Goal: Transaction & Acquisition: Download file/media

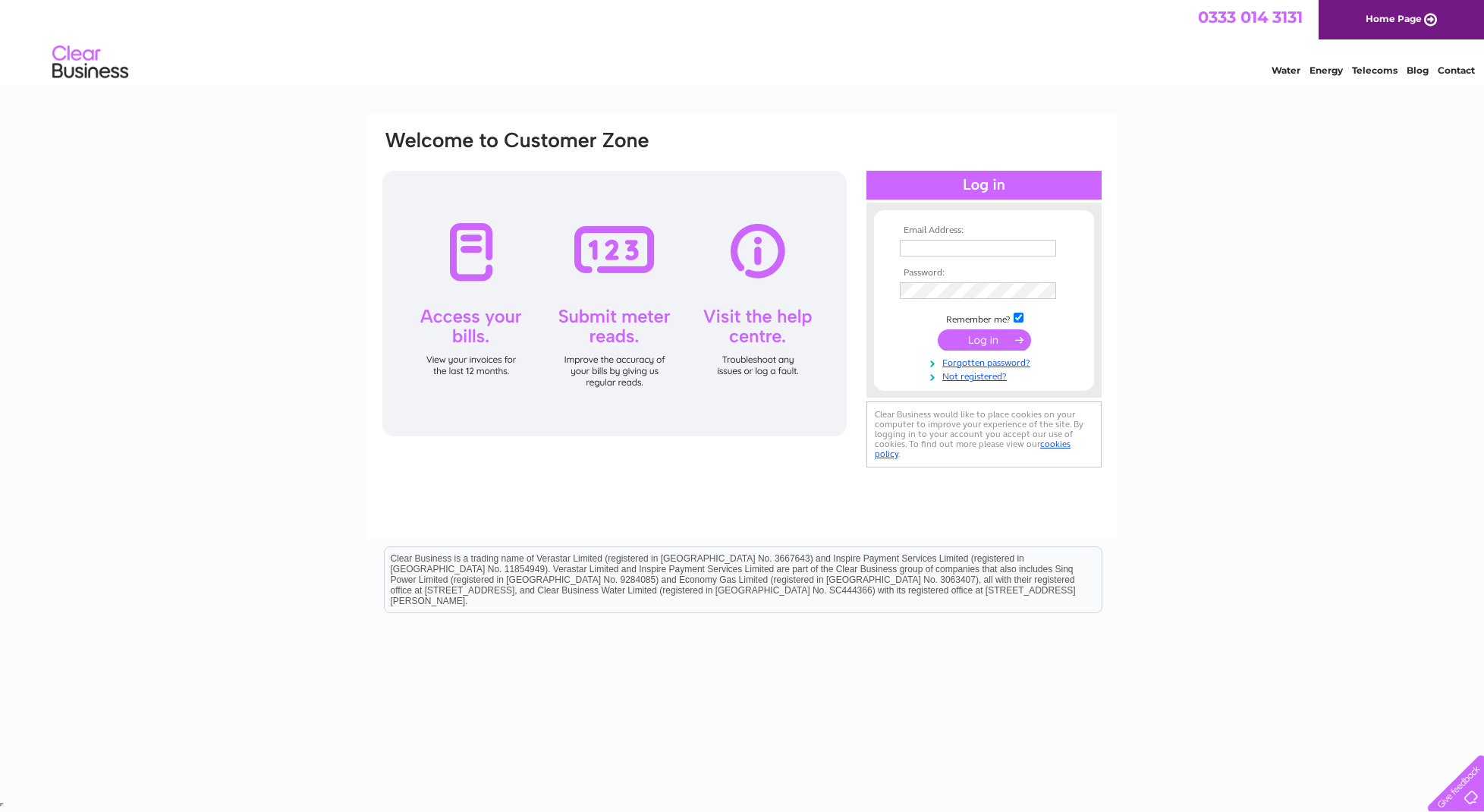
click at [917, 248] on input "text" at bounding box center [978, 248] width 156 height 16
type input "[PERSON_NAME][EMAIL_ADDRESS][DOMAIN_NAME]"
click at [937, 330] on input "submit" at bounding box center [984, 340] width 93 height 21
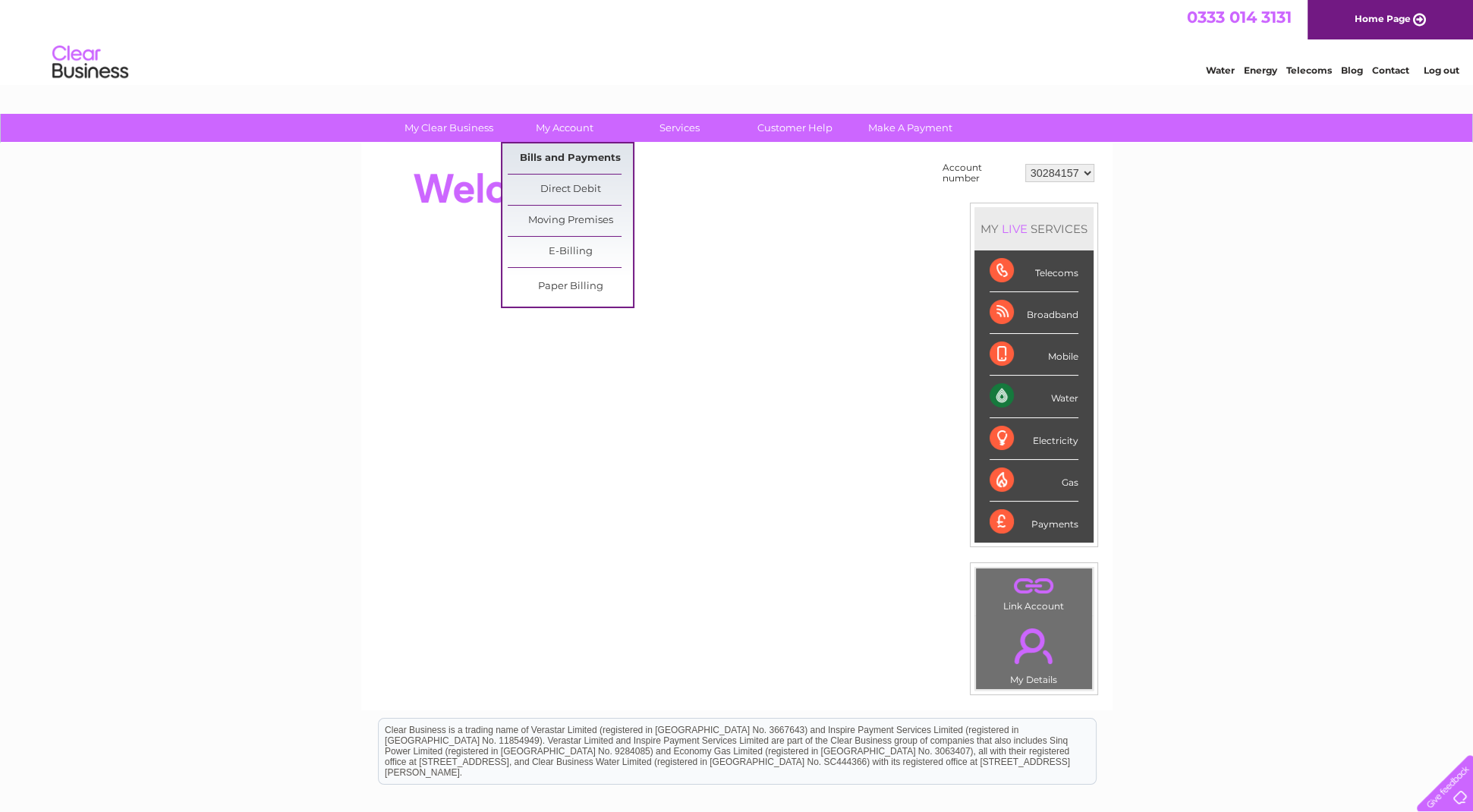
click at [575, 153] on link "Bills and Payments" at bounding box center [570, 158] width 125 height 30
click at [580, 159] on link "Bills and Payments" at bounding box center [570, 158] width 125 height 30
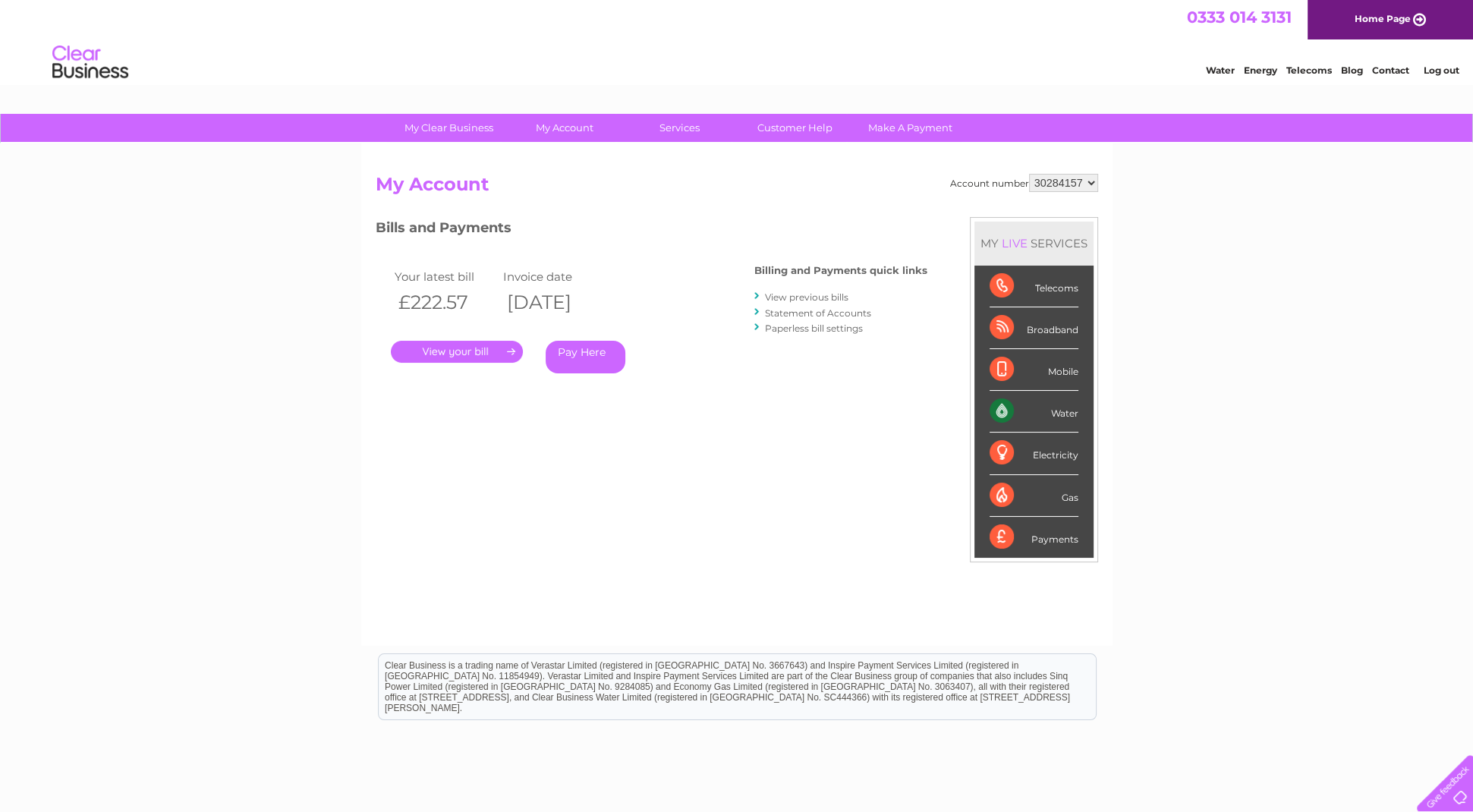
click at [477, 349] on link "." at bounding box center [457, 351] width 132 height 22
click at [480, 350] on link "." at bounding box center [457, 351] width 132 height 22
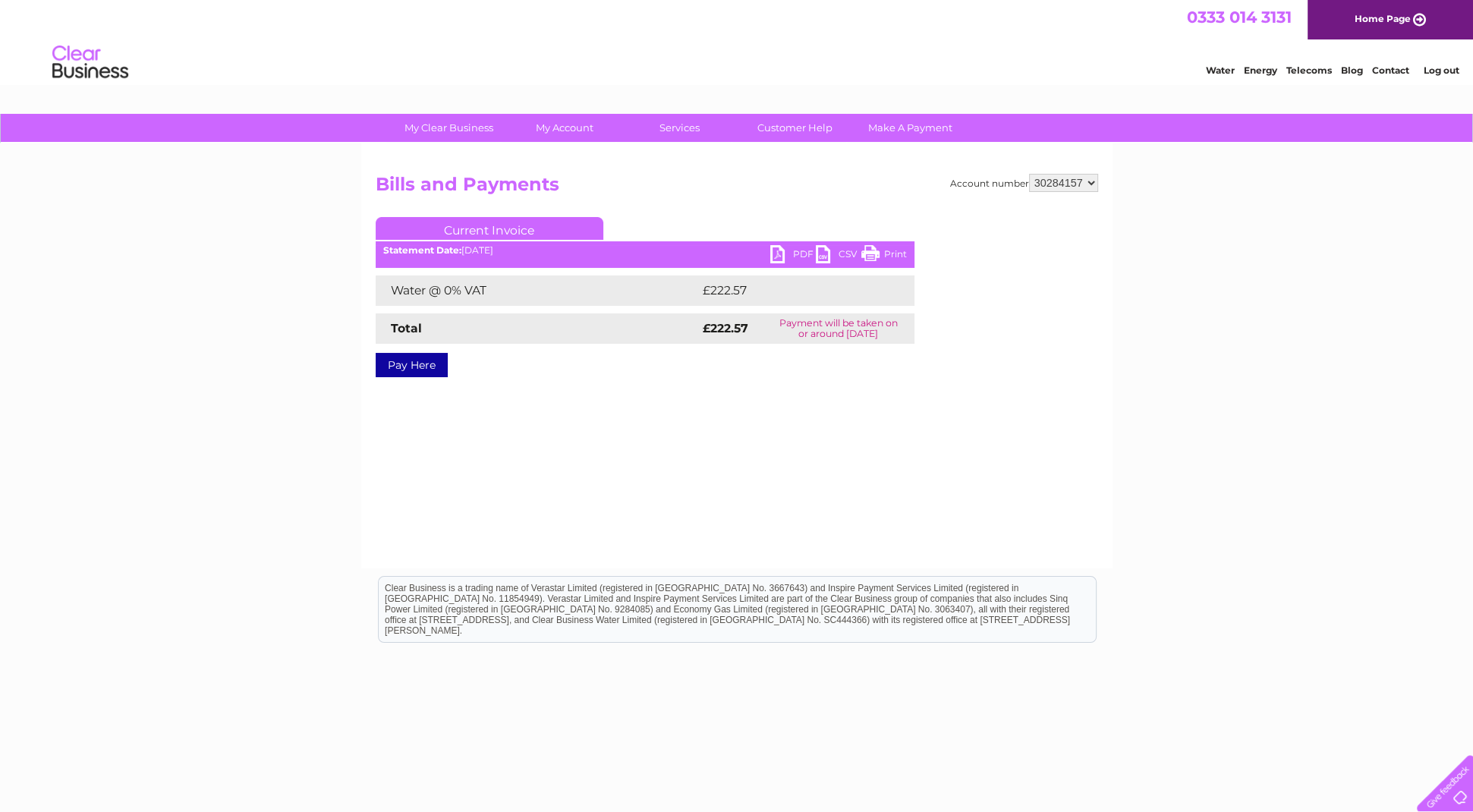
click at [823, 258] on link "CSV" at bounding box center [838, 256] width 45 height 22
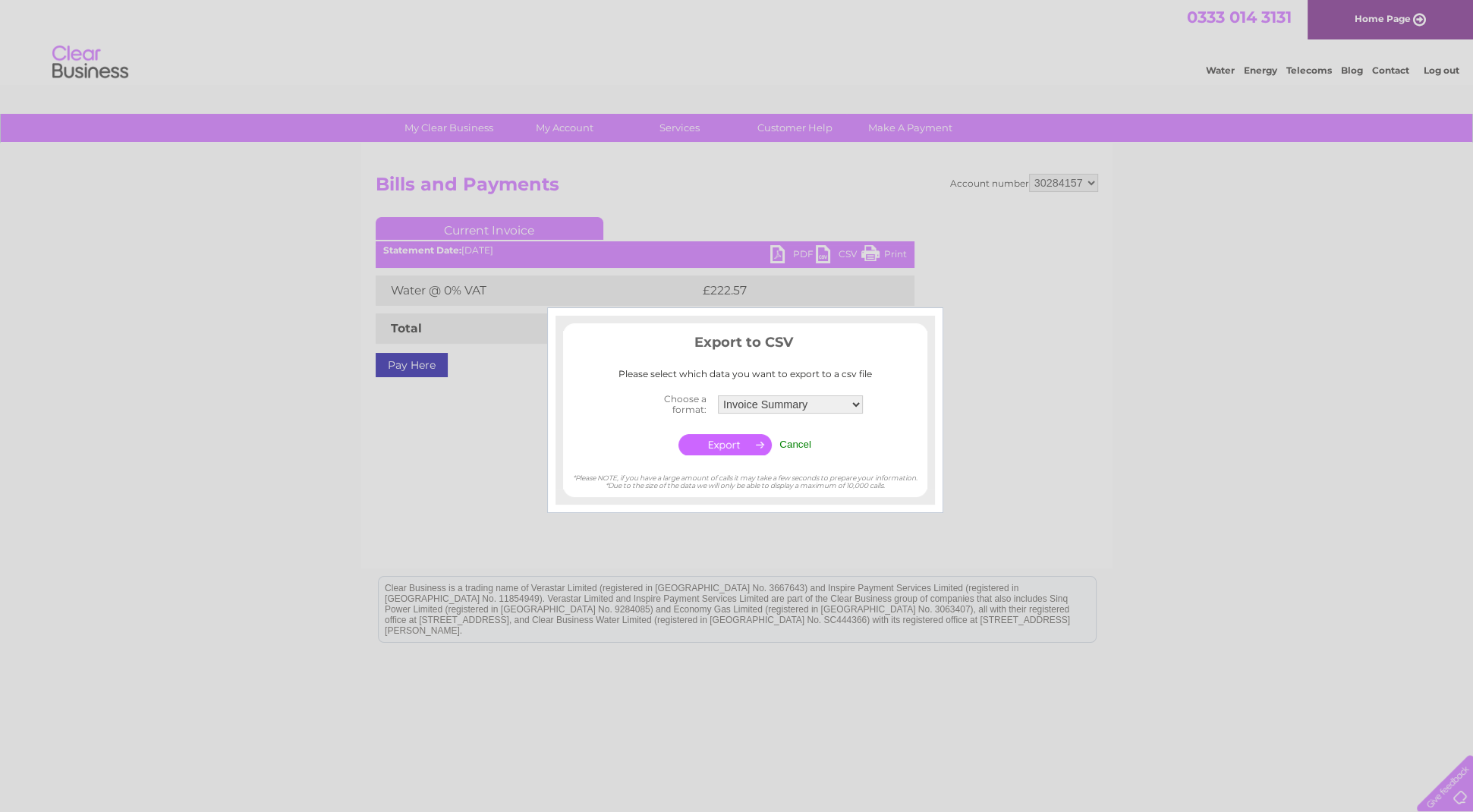
click at [409, 392] on div at bounding box center [736, 406] width 1473 height 812
click at [780, 433] on td "Cancel" at bounding box center [795, 444] width 40 height 29
click at [856, 403] on select "Invoice Summary Service Charge Summary" at bounding box center [791, 404] width 145 height 18
click at [856, 403] on select "Invoice Summary Service Charge Summary" at bounding box center [791, 404] width 146 height 19
click at [800, 444] on input "Cancel" at bounding box center [795, 444] width 32 height 12
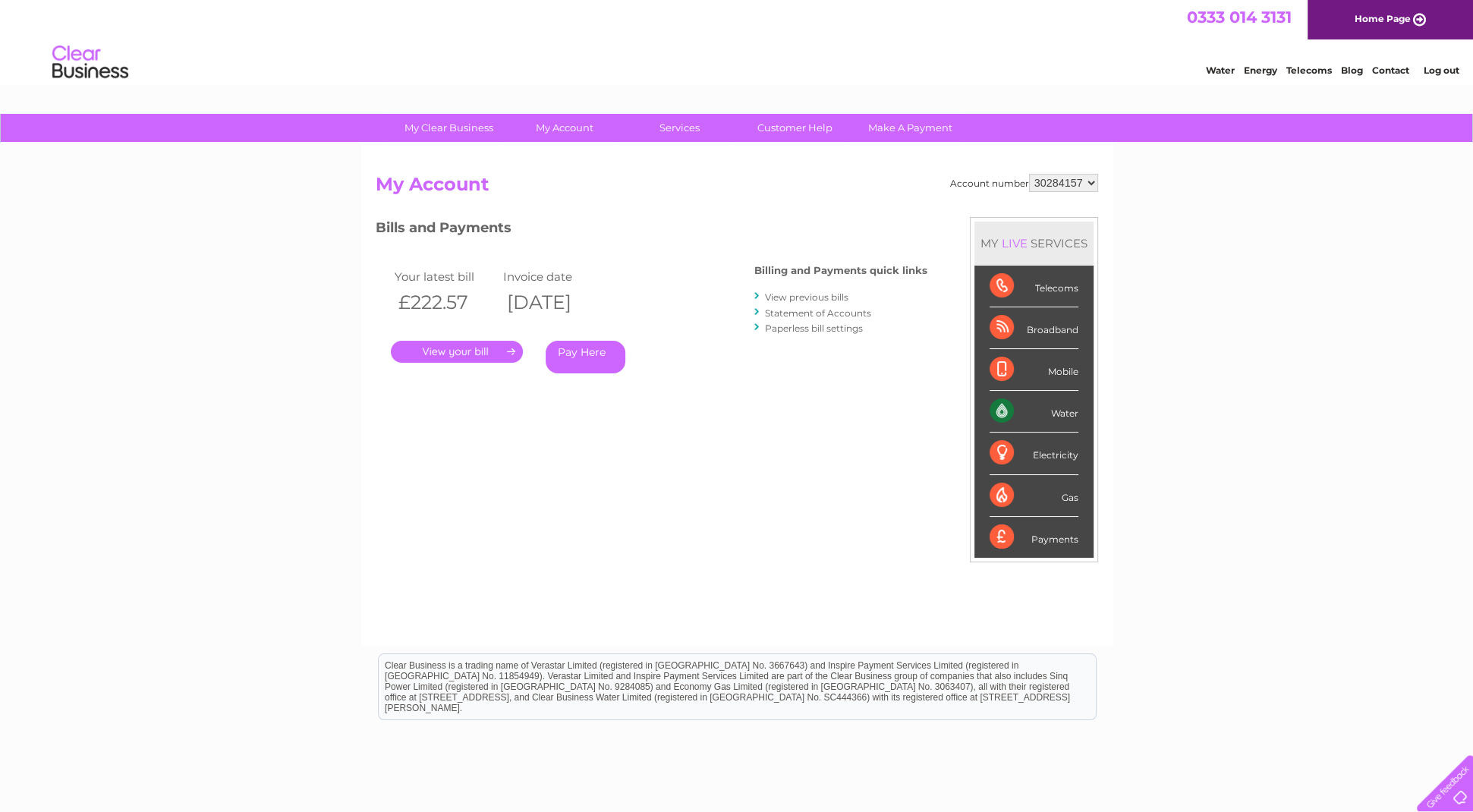
click at [777, 299] on link "View previous bills" at bounding box center [806, 297] width 83 height 12
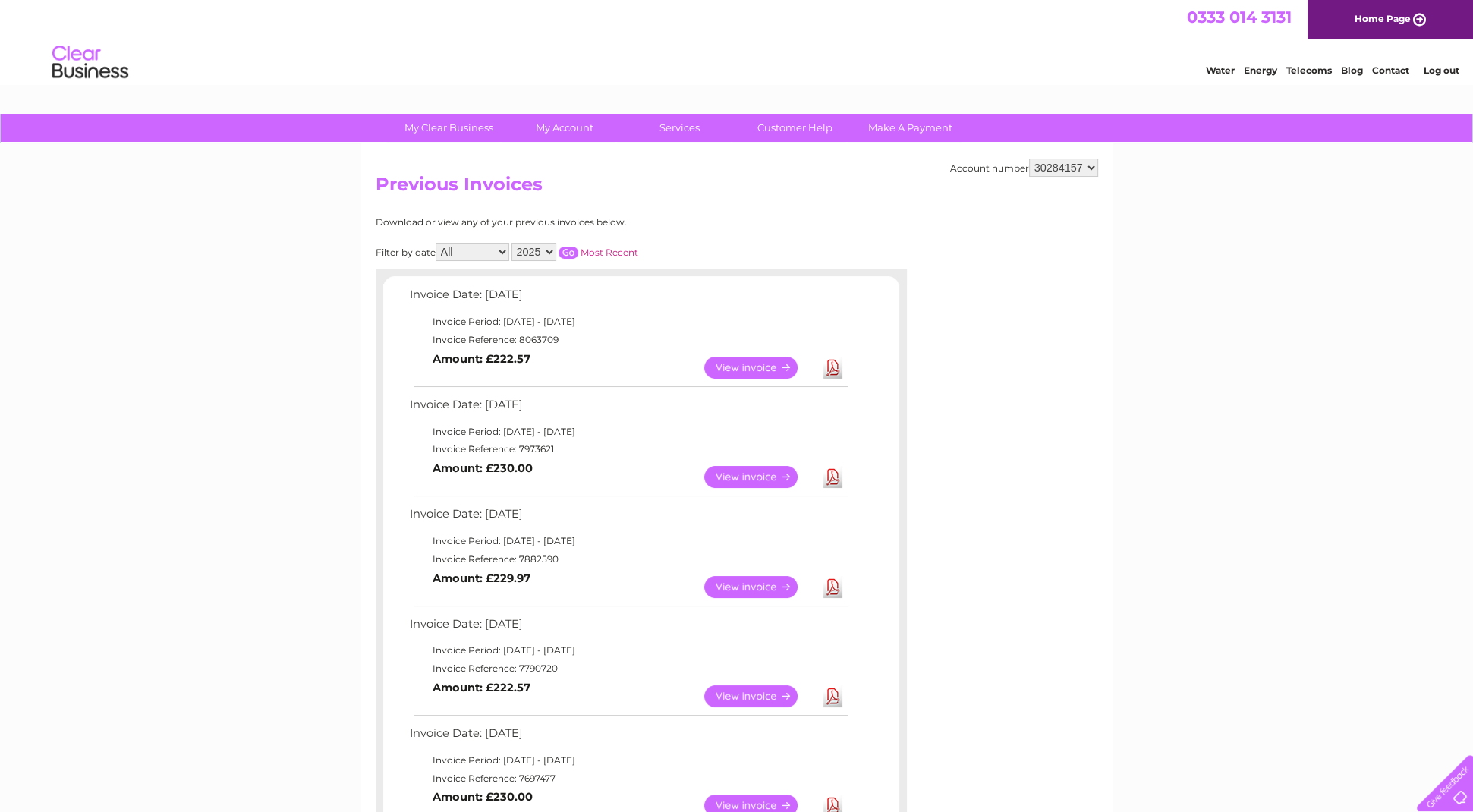
click at [756, 368] on link "View" at bounding box center [759, 367] width 111 height 22
click at [826, 471] on link "Download" at bounding box center [833, 476] width 19 height 22
click at [830, 579] on link "Download" at bounding box center [833, 587] width 19 height 22
click at [832, 364] on link "Download" at bounding box center [833, 367] width 19 height 22
click at [1442, 67] on link "Log out" at bounding box center [1441, 70] width 36 height 12
